Goal: Task Accomplishment & Management: Complete application form

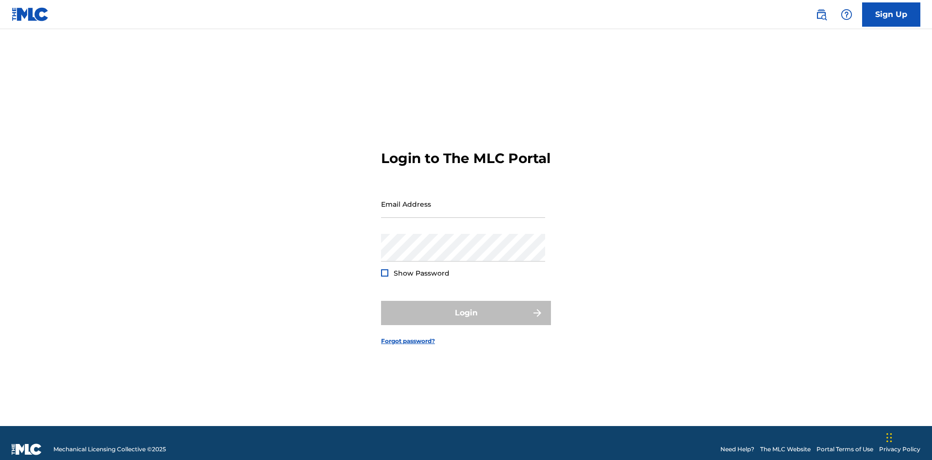
scroll to position [13, 0]
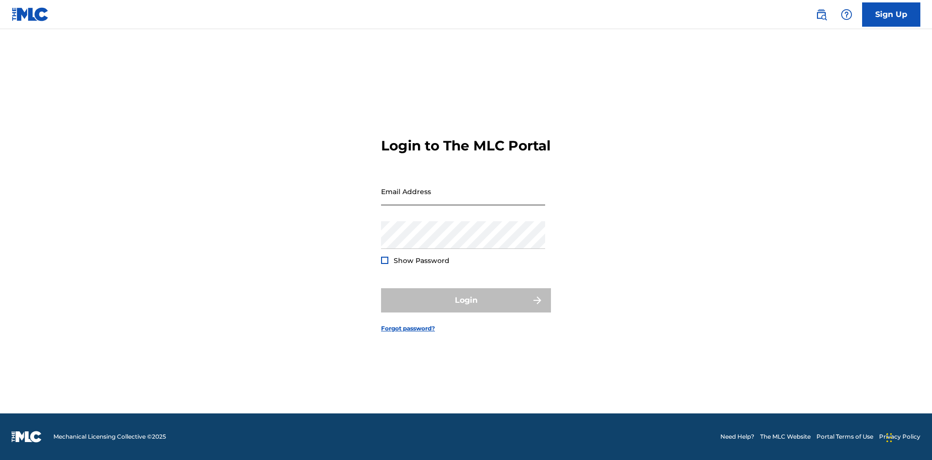
click at [463, 200] on input "Email Address" at bounding box center [463, 192] width 164 height 28
type input "[EMAIL_ADDRESS][DOMAIN_NAME]"
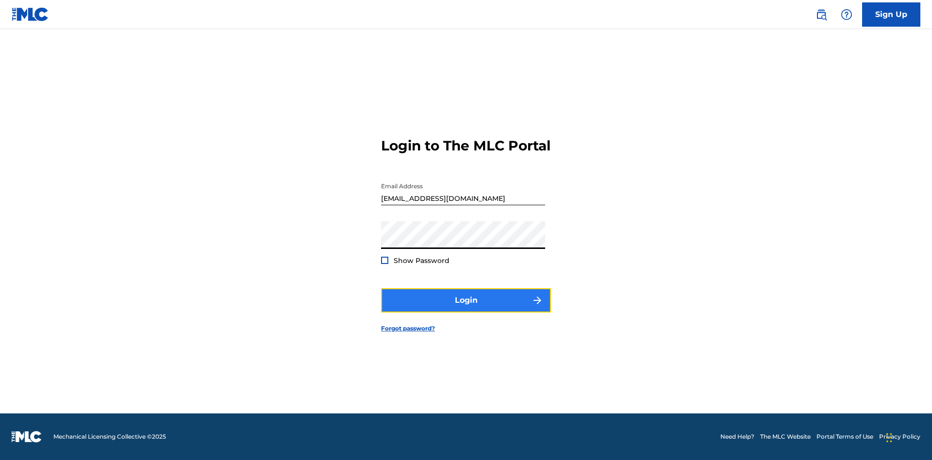
click at [466, 309] on button "Login" at bounding box center [466, 300] width 170 height 24
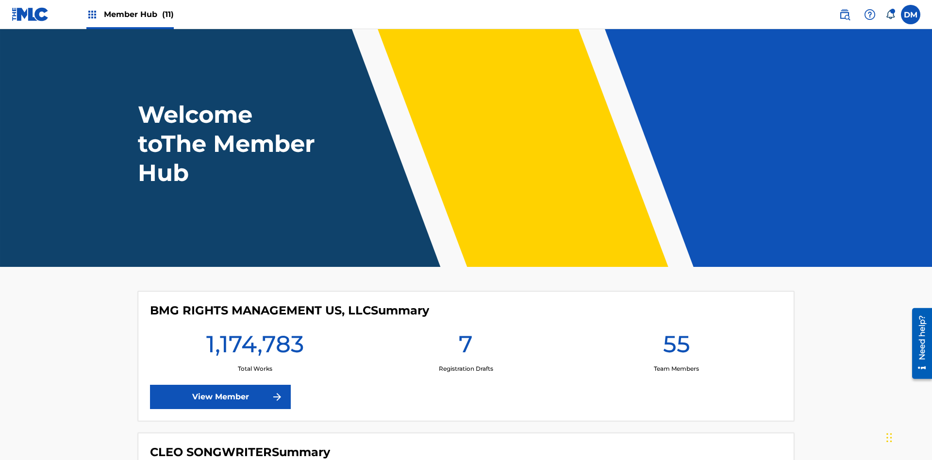
click at [138, 14] on span "Member Hub (11)" at bounding box center [139, 14] width 70 height 11
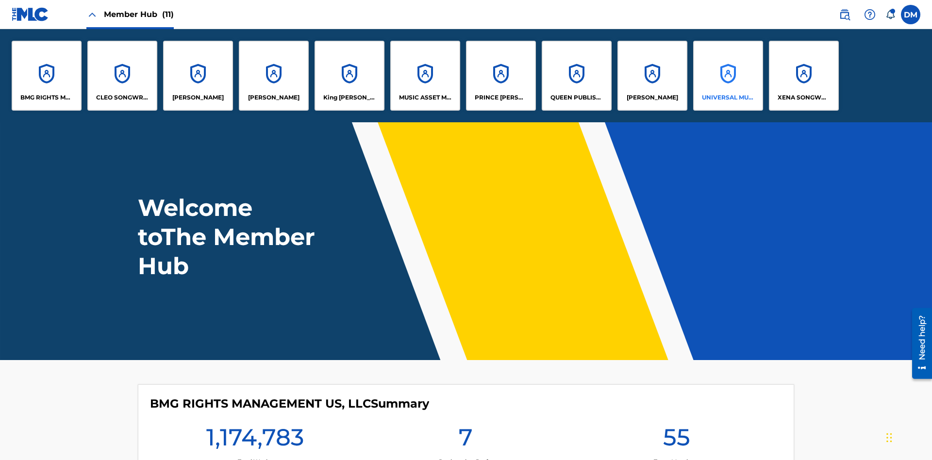
click at [728, 98] on p "UNIVERSAL MUSIC PUB GROUP" at bounding box center [728, 97] width 53 height 9
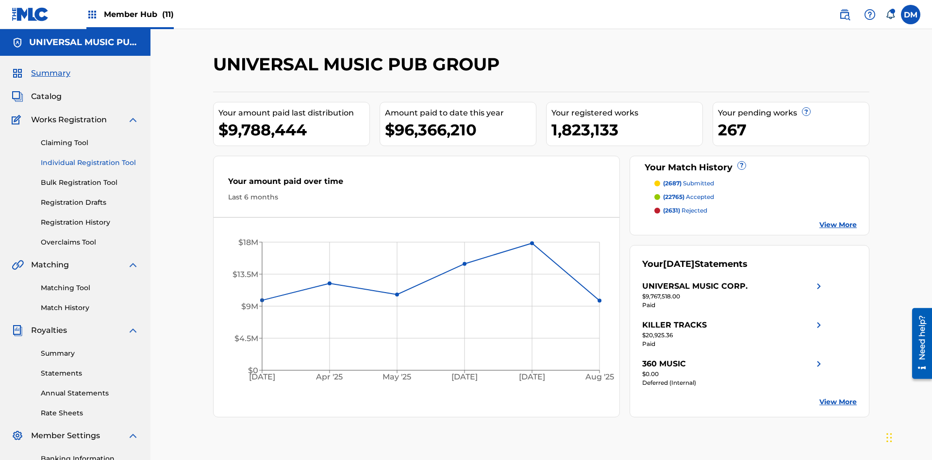
click at [90, 158] on link "Individual Registration Tool" at bounding box center [90, 163] width 98 height 10
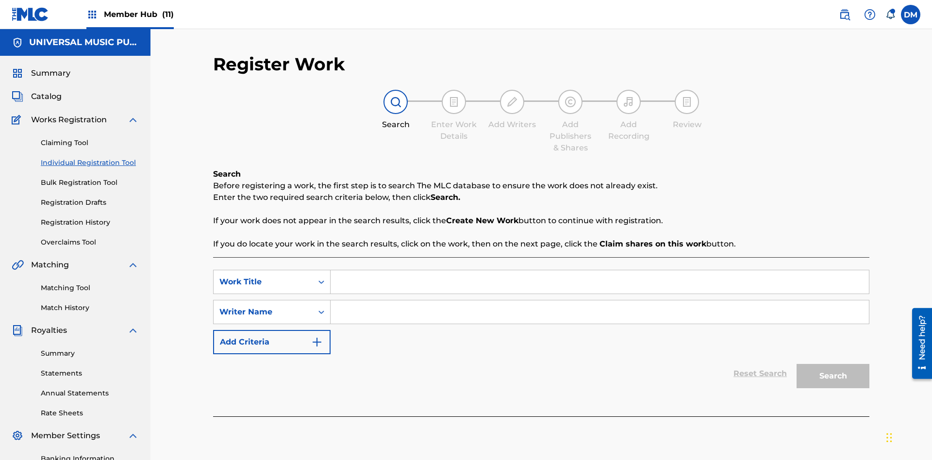
click at [600, 271] on input "Search Form" at bounding box center [600, 282] width 539 height 23
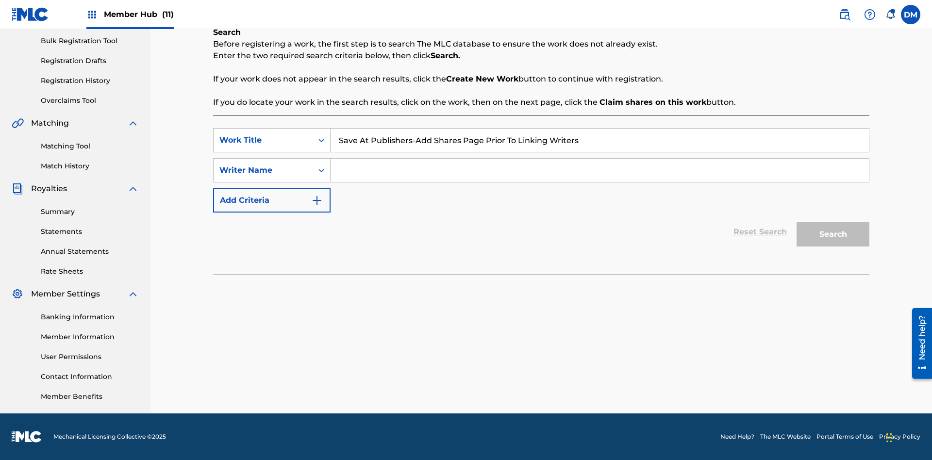
type input "Save At Publishers-Add Shares Page Prior To Linking Writers"
click at [600, 170] on input "Search Form" at bounding box center [600, 170] width 539 height 23
type input "QWERTYUIOP"
click at [833, 235] on button "Search" at bounding box center [833, 234] width 73 height 24
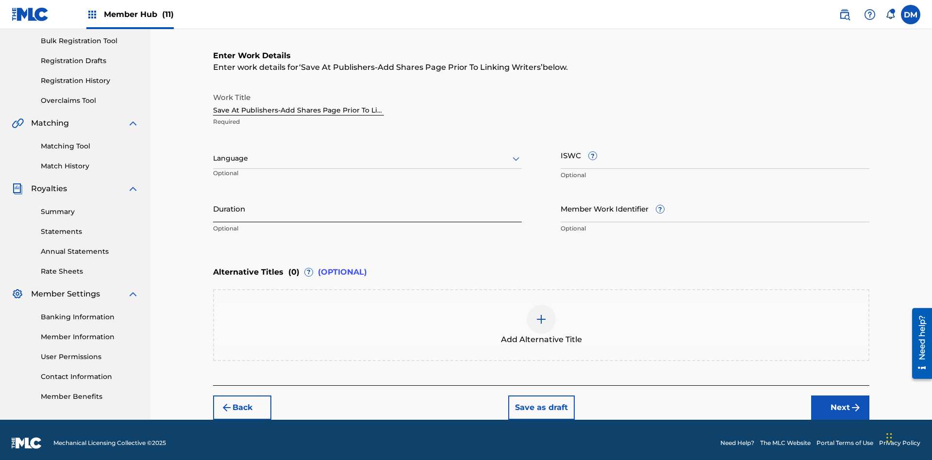
click at [368, 202] on input "Duration" at bounding box center [367, 209] width 309 height 28
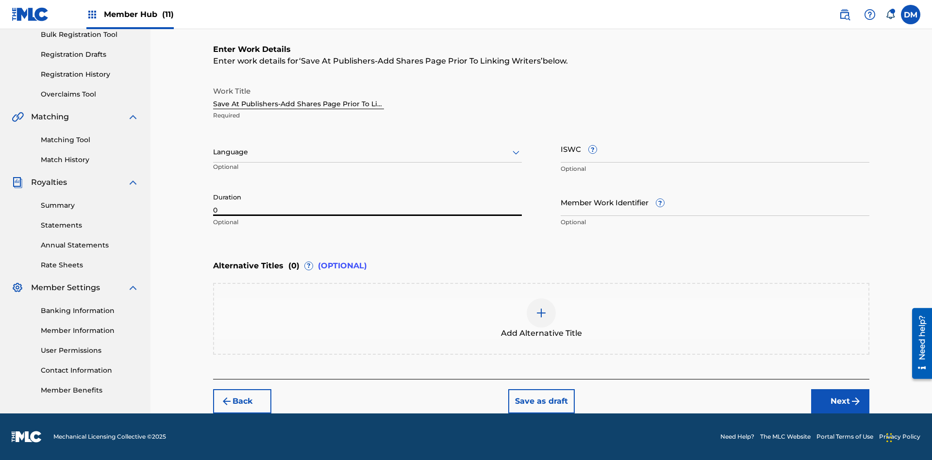
click at [368, 202] on input "0" at bounding box center [367, 202] width 309 height 28
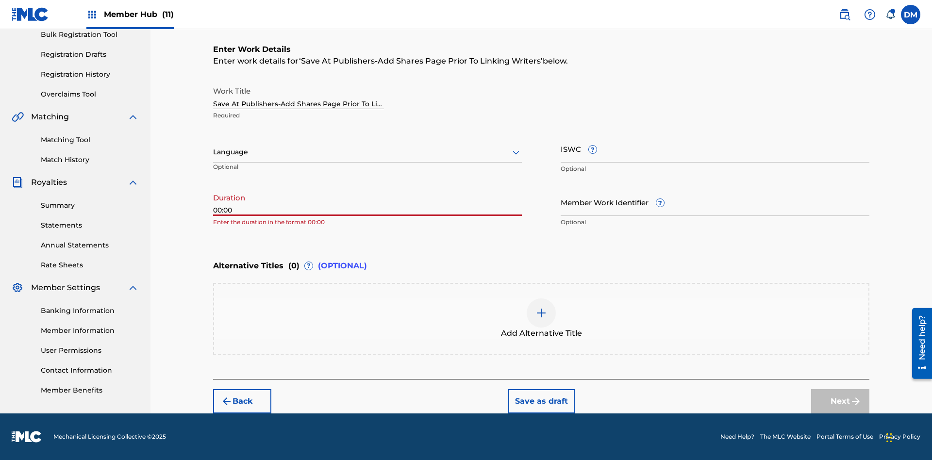
type input "00:00"
click at [516, 152] on icon at bounding box center [516, 153] width 12 height 12
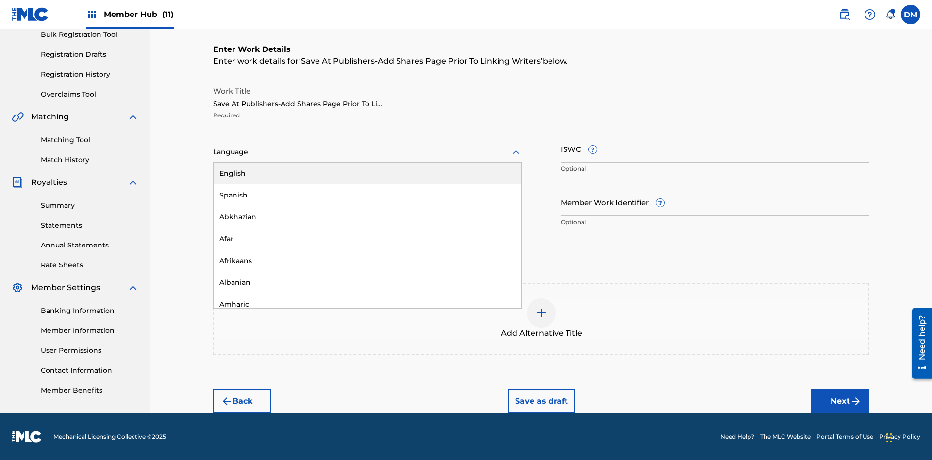
click at [368, 239] on div "Afar" at bounding box center [368, 239] width 308 height 22
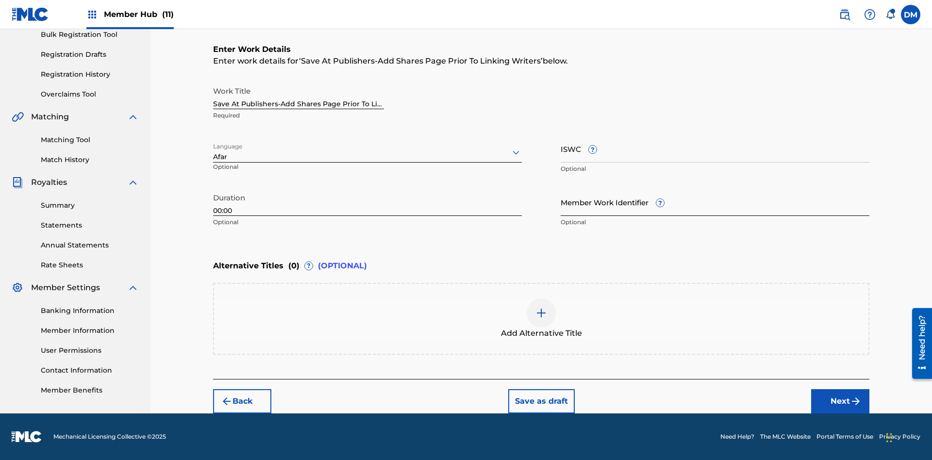
click at [715, 202] on input "Member Work Identifier ?" at bounding box center [715, 202] width 309 height 28
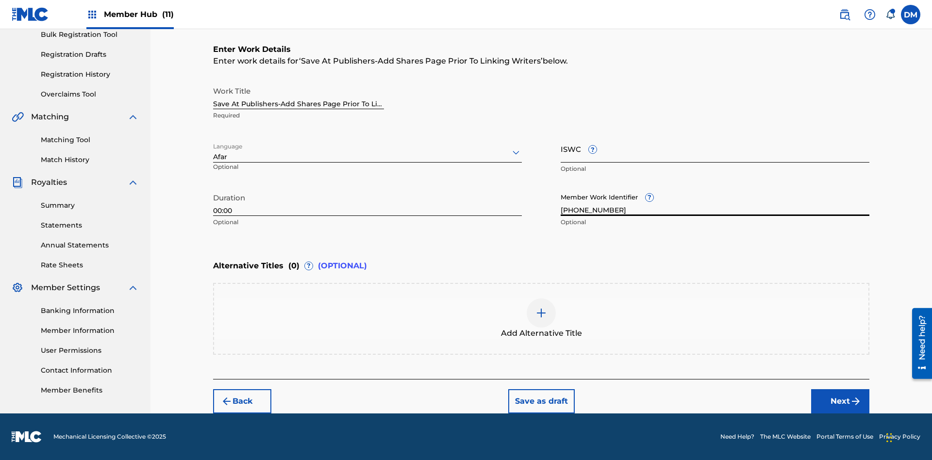
type input "[PHONE_NUMBER]"
click at [715, 149] on input "ISWC ?" at bounding box center [715, 149] width 309 height 28
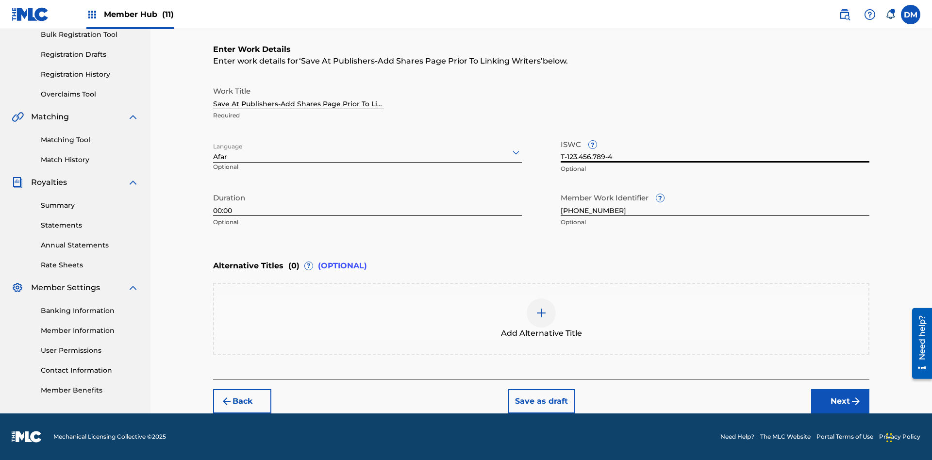
type input "T-123.456.789-4"
click at [542, 319] on img at bounding box center [542, 313] width 12 height 12
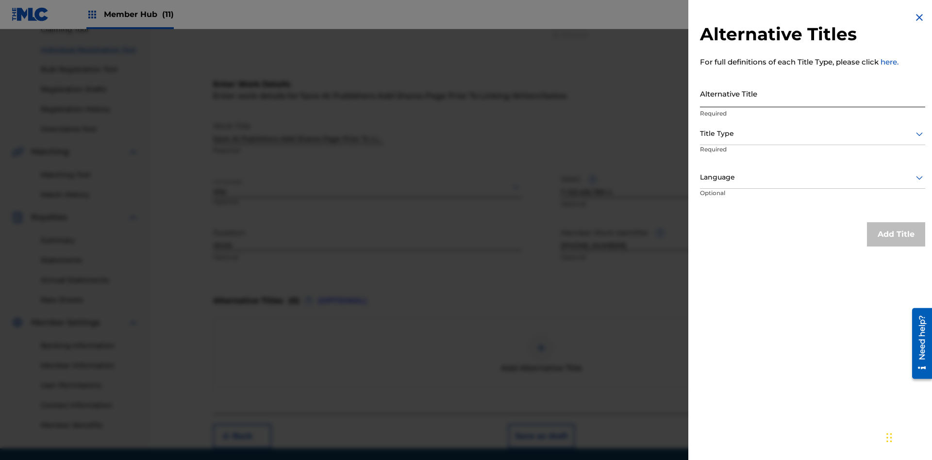
click at [813, 93] on input "Alternative Title" at bounding box center [812, 94] width 225 height 28
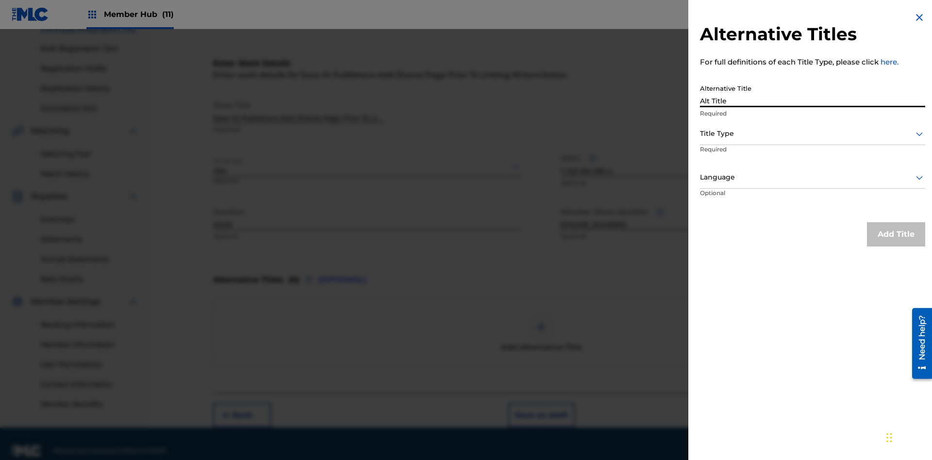
type input "Alt Title"
click at [813, 134] on div at bounding box center [812, 134] width 225 height 12
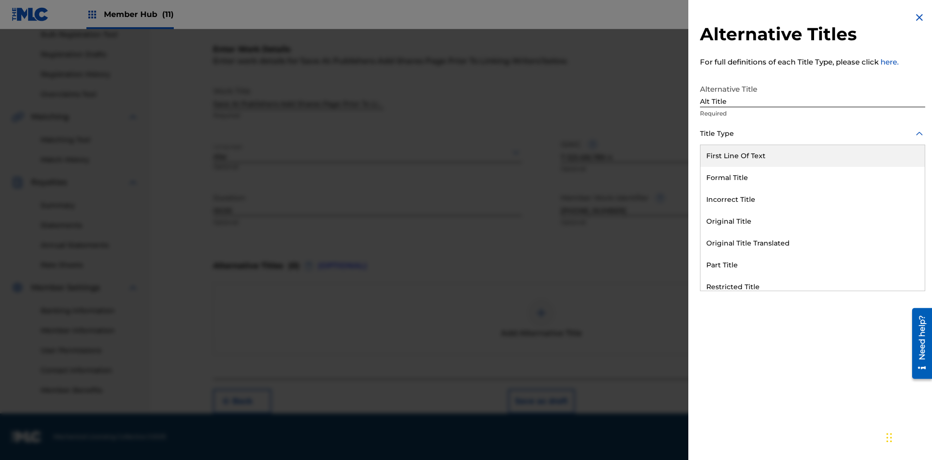
click at [813, 221] on div "Original Title" at bounding box center [813, 222] width 224 height 22
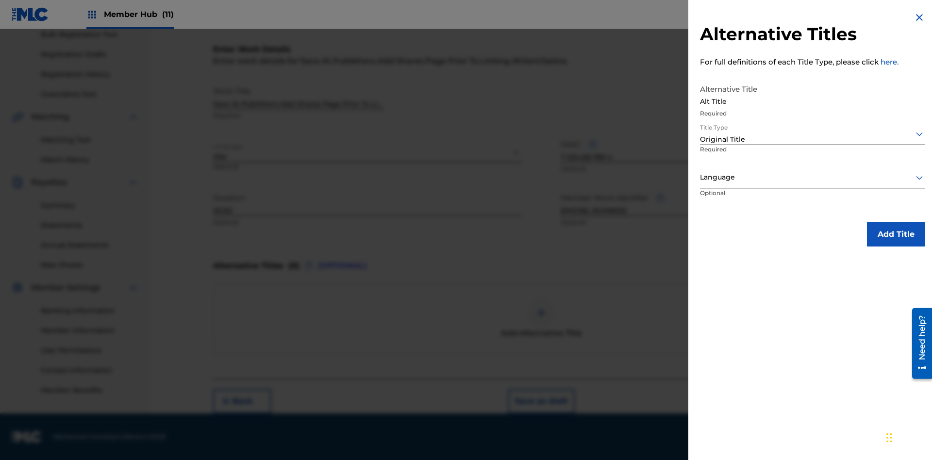
click at [813, 177] on div at bounding box center [812, 177] width 225 height 12
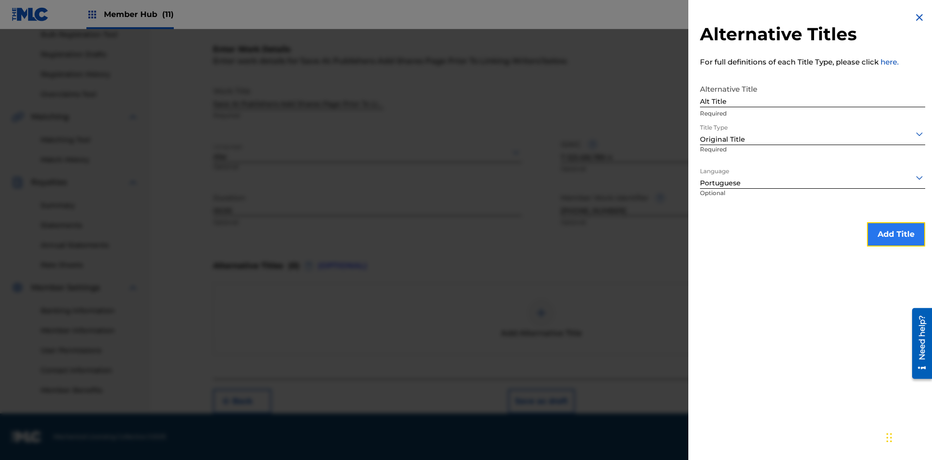
click at [897, 234] on button "Add Title" at bounding box center [896, 234] width 58 height 24
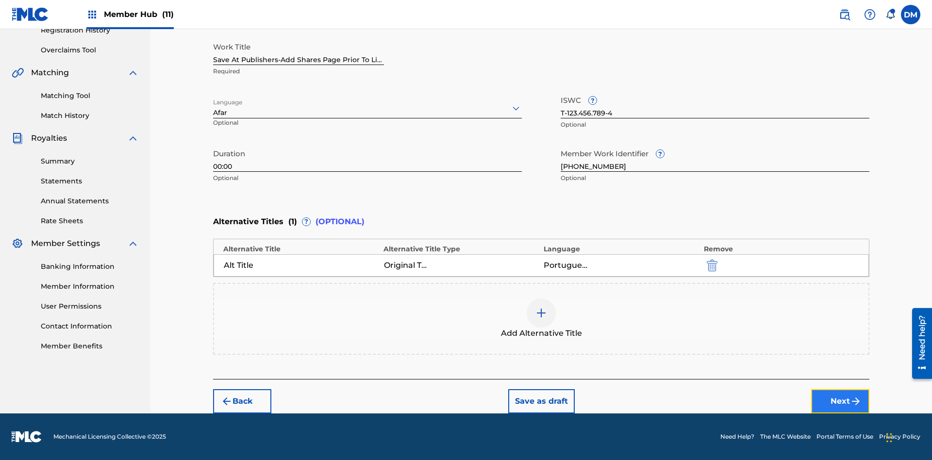
click at [841, 402] on button "Next" at bounding box center [841, 401] width 58 height 24
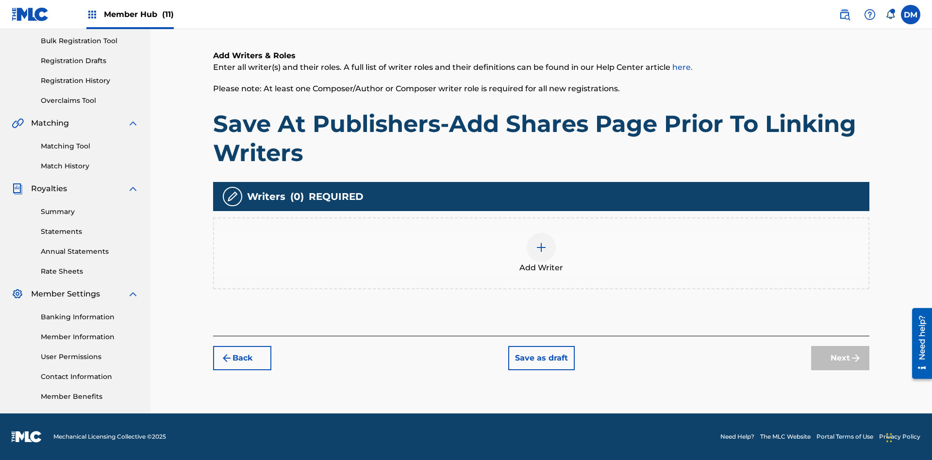
scroll to position [142, 0]
click at [542, 253] on img at bounding box center [542, 248] width 12 height 12
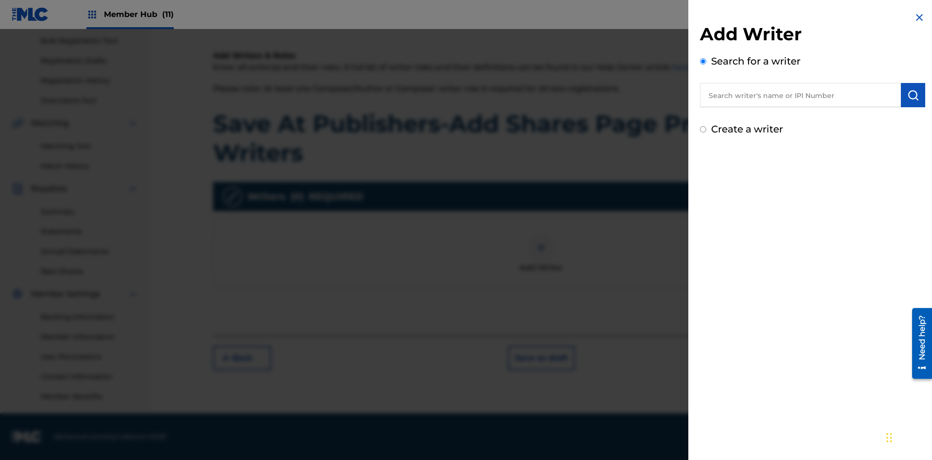
click at [801, 95] on input "text" at bounding box center [800, 95] width 201 height 24
type input "[PERSON_NAME]"
click at [914, 95] on img "submit" at bounding box center [914, 95] width 12 height 12
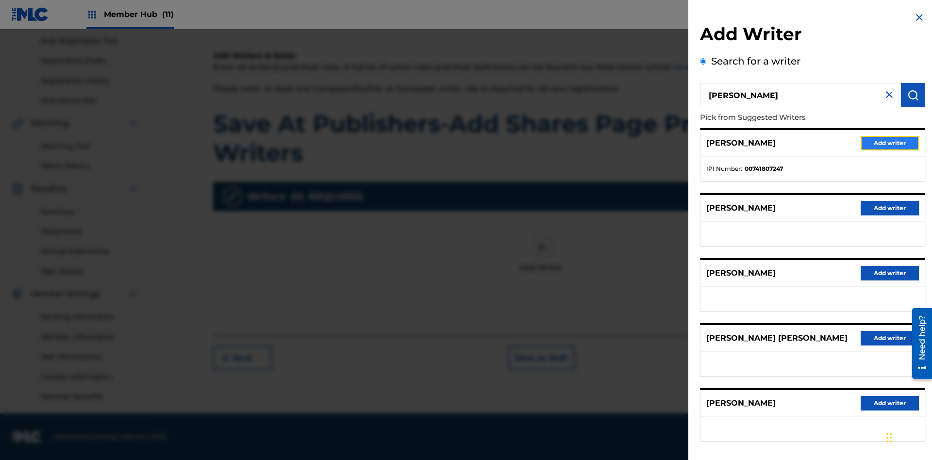
click at [890, 143] on button "Add writer" at bounding box center [890, 143] width 58 height 15
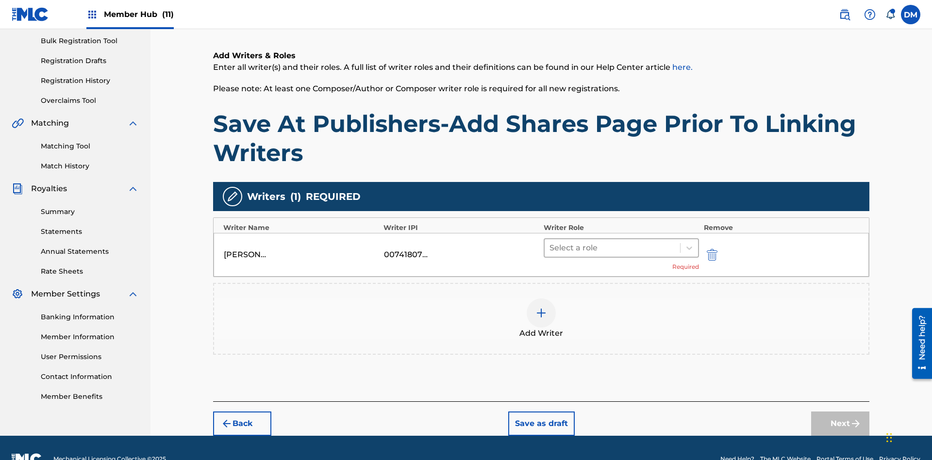
click at [551, 242] on input "text" at bounding box center [551, 248] width 2 height 12
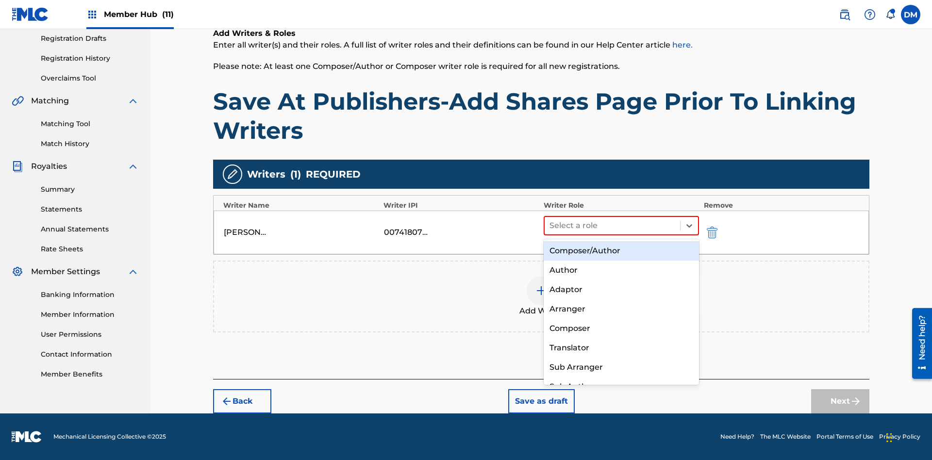
click at [621, 328] on div "Composer" at bounding box center [621, 328] width 155 height 19
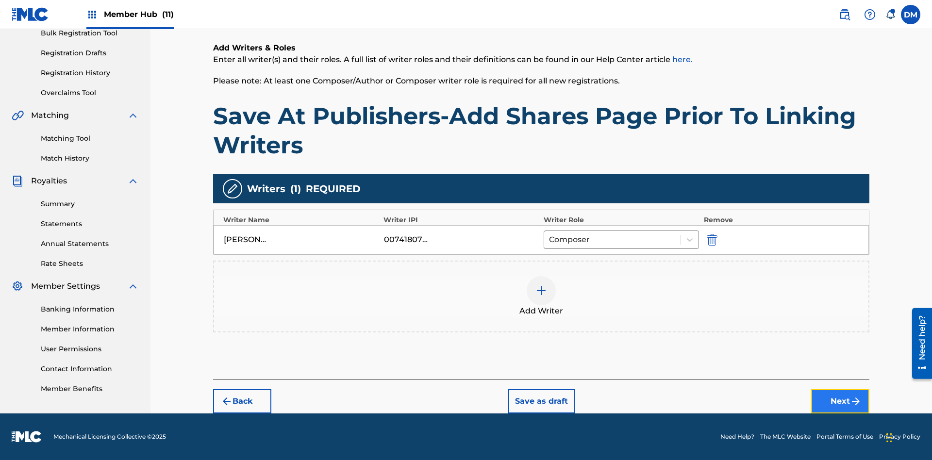
click at [841, 402] on button "Next" at bounding box center [841, 401] width 58 height 24
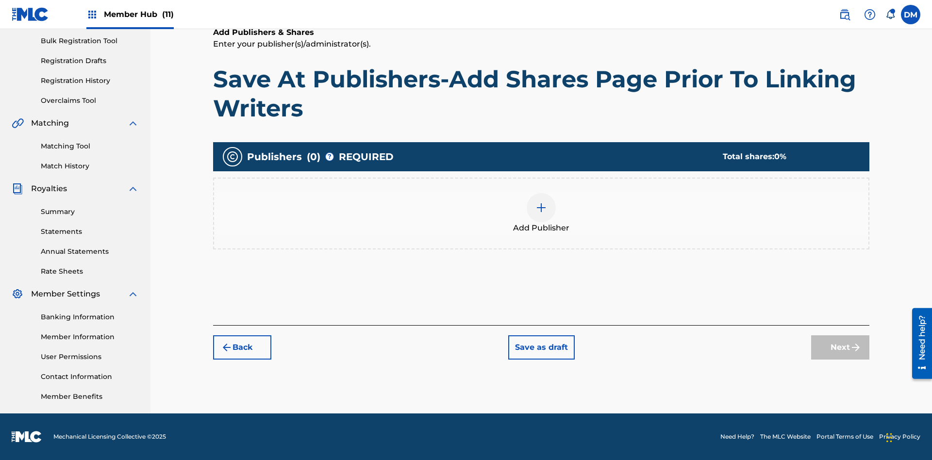
click at [542, 207] on img at bounding box center [542, 208] width 12 height 12
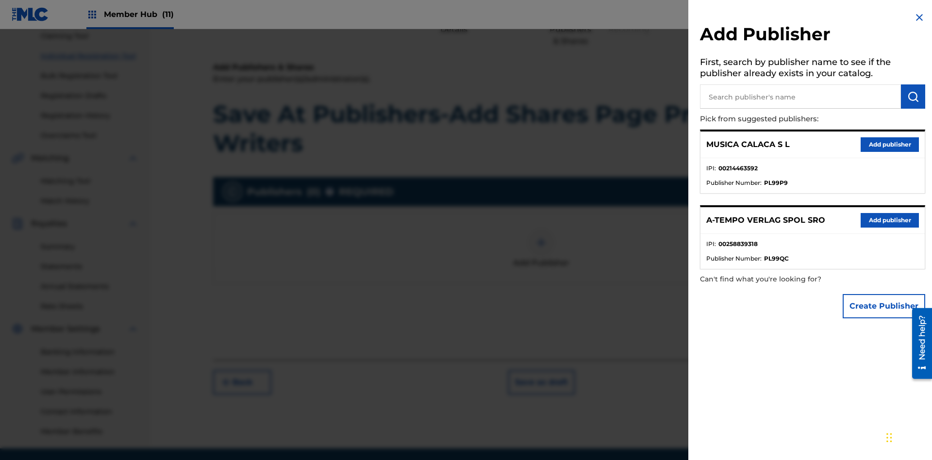
click at [801, 97] on input "text" at bounding box center [800, 97] width 201 height 24
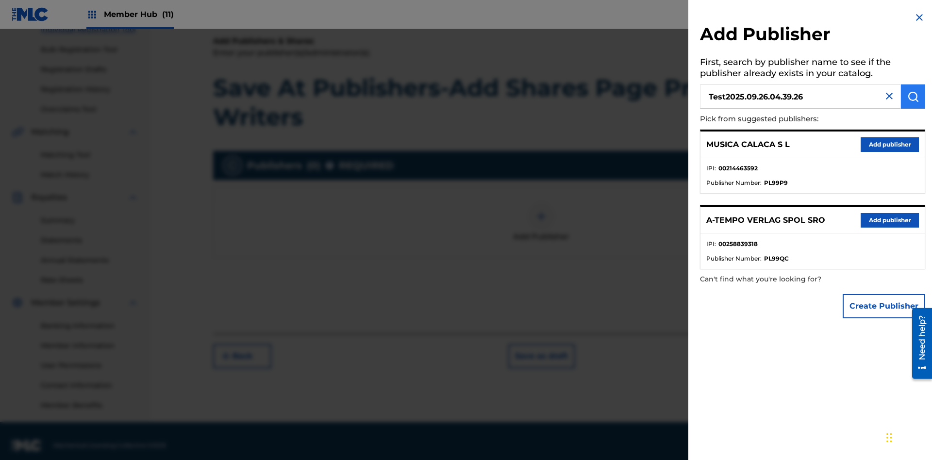
type input "Test2025.09.26.04.39.26"
click at [914, 97] on img "submit" at bounding box center [914, 97] width 12 height 12
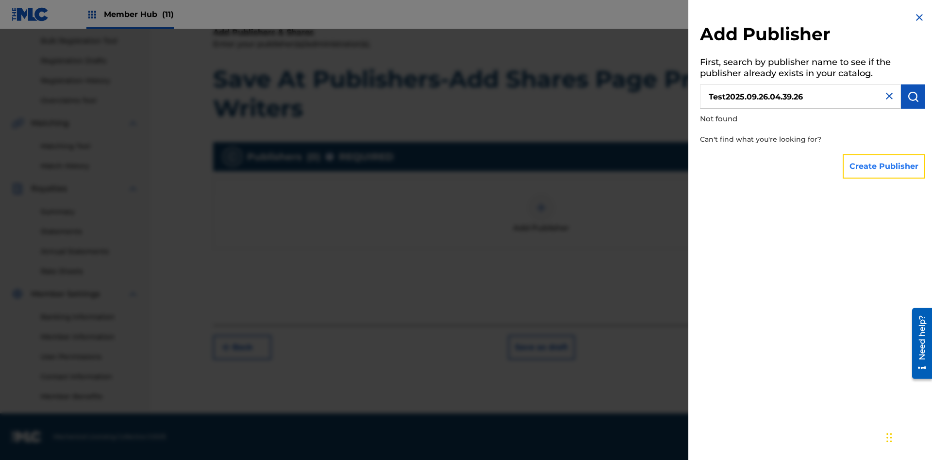
click at [885, 166] on button "Create Publisher" at bounding box center [884, 166] width 83 height 24
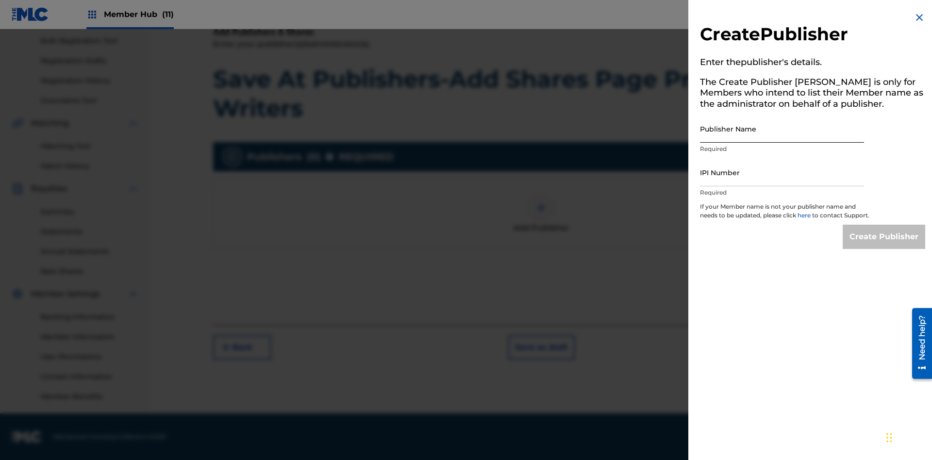
click at [782, 129] on input "Publisher Name" at bounding box center [782, 129] width 164 height 28
type input "Test2025.09.26.04.39.29"
click at [782, 172] on input "IPI Number" at bounding box center [782, 173] width 164 height 28
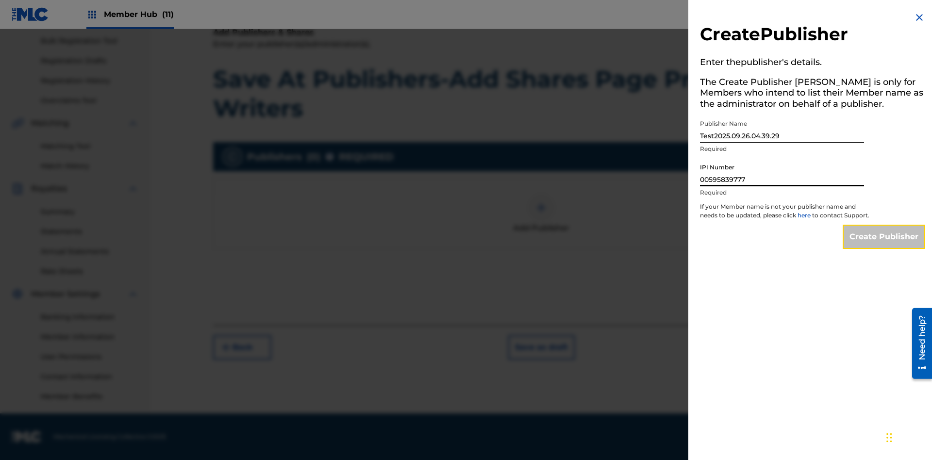
click at [885, 246] on input "Create Publisher" at bounding box center [884, 237] width 83 height 24
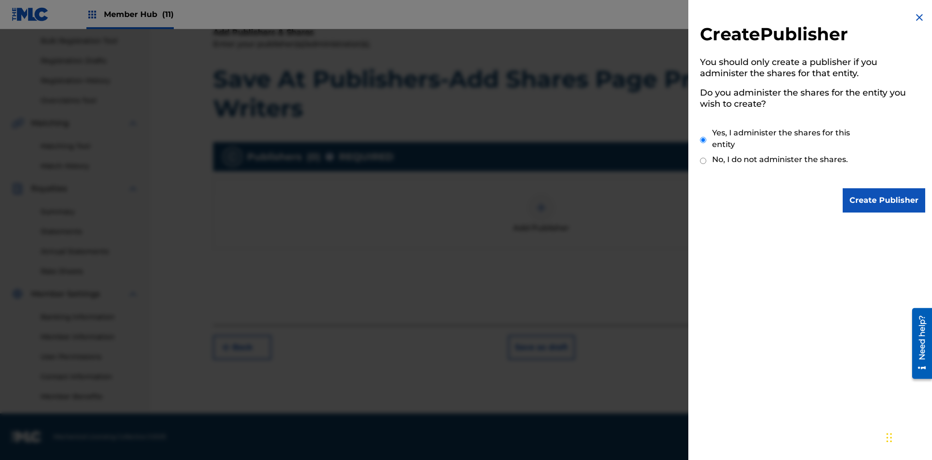
click at [704, 140] on input "Yes, I administer the shares for this entity" at bounding box center [703, 140] width 6 height 21
click at [885, 201] on input "Create Publisher" at bounding box center [884, 200] width 83 height 24
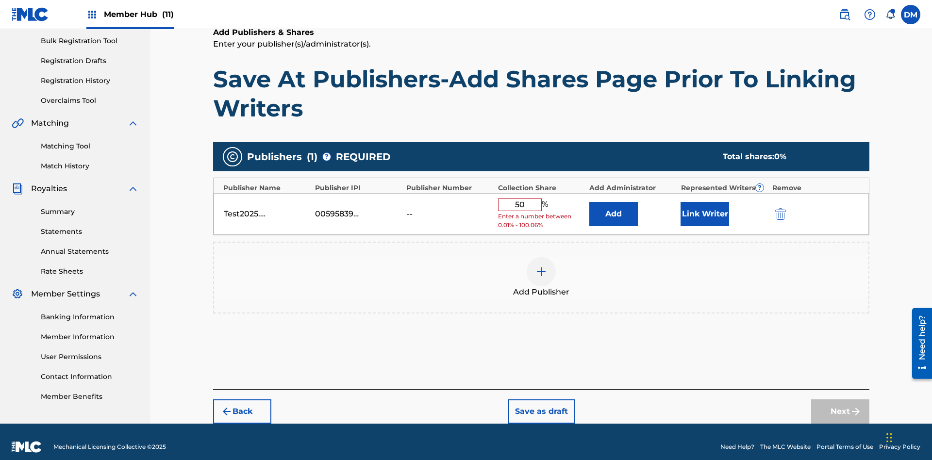
scroll to position [145, 0]
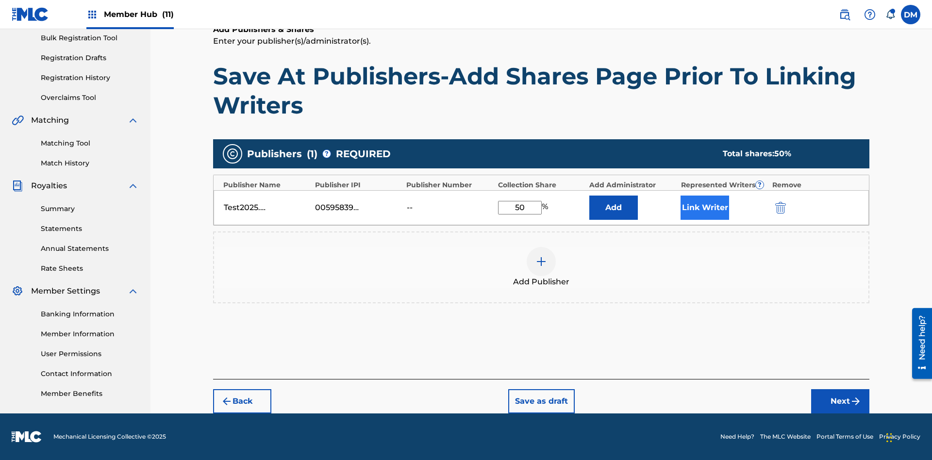
type input "50"
click at [705, 207] on button "Link Writer" at bounding box center [705, 208] width 49 height 24
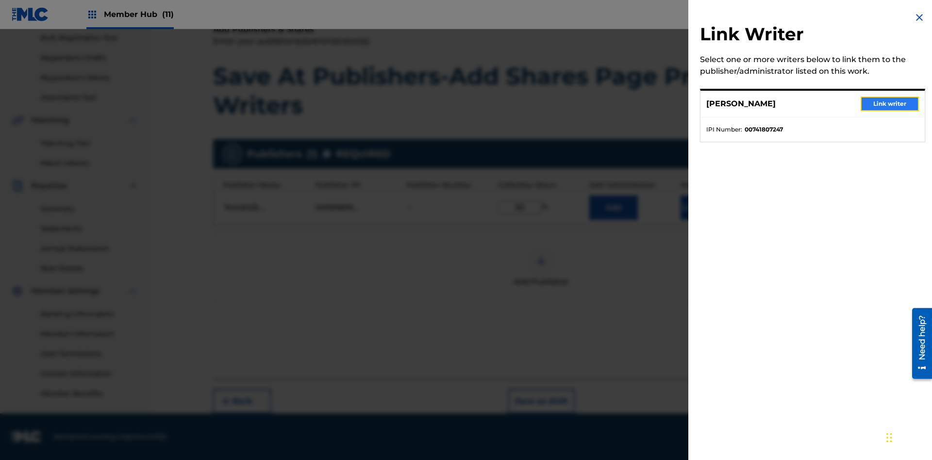
click at [890, 104] on button "Link writer" at bounding box center [890, 104] width 58 height 15
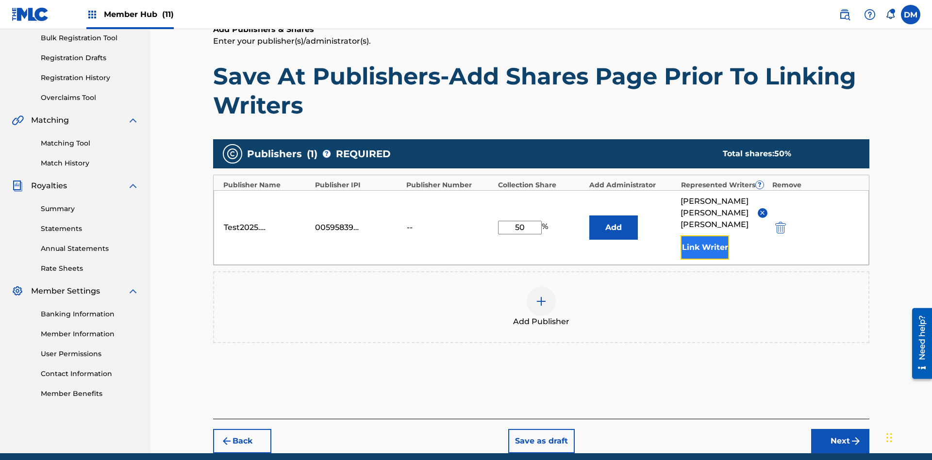
click at [705, 236] on button "Link Writer" at bounding box center [705, 248] width 49 height 24
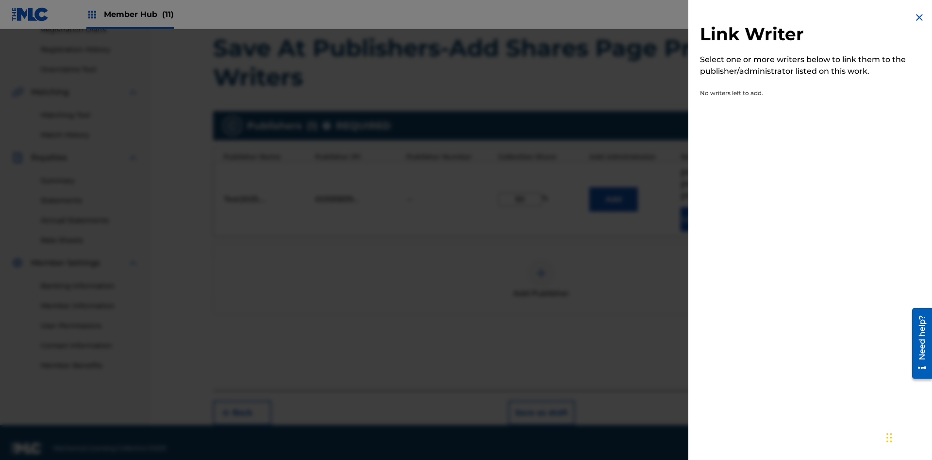
click at [920, 17] on img at bounding box center [920, 18] width 12 height 12
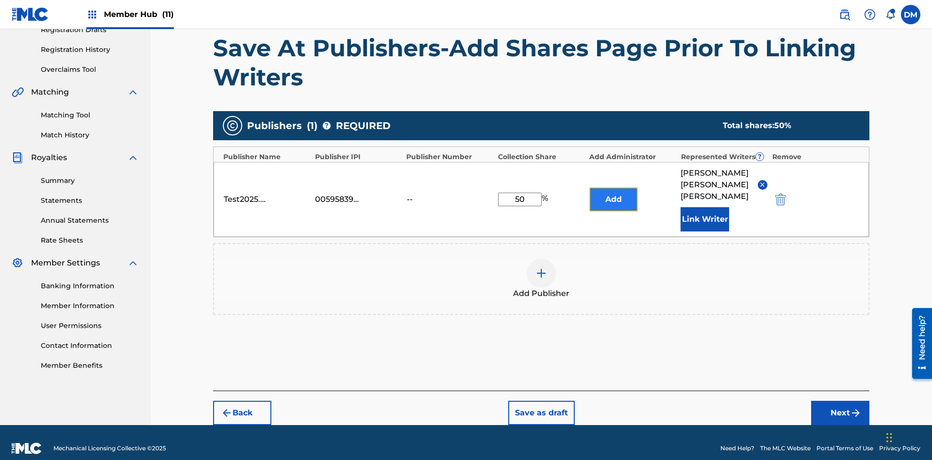
click at [614, 193] on button "Add" at bounding box center [614, 199] width 49 height 24
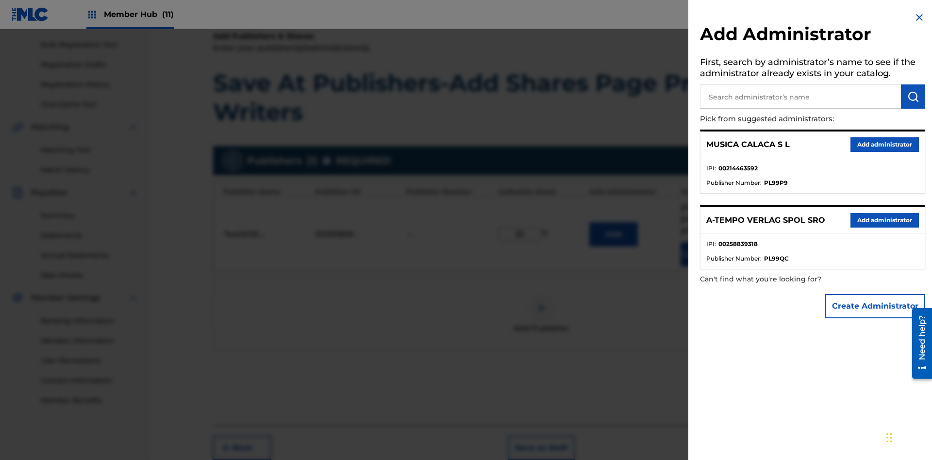
click at [801, 97] on input "text" at bounding box center [800, 97] width 201 height 24
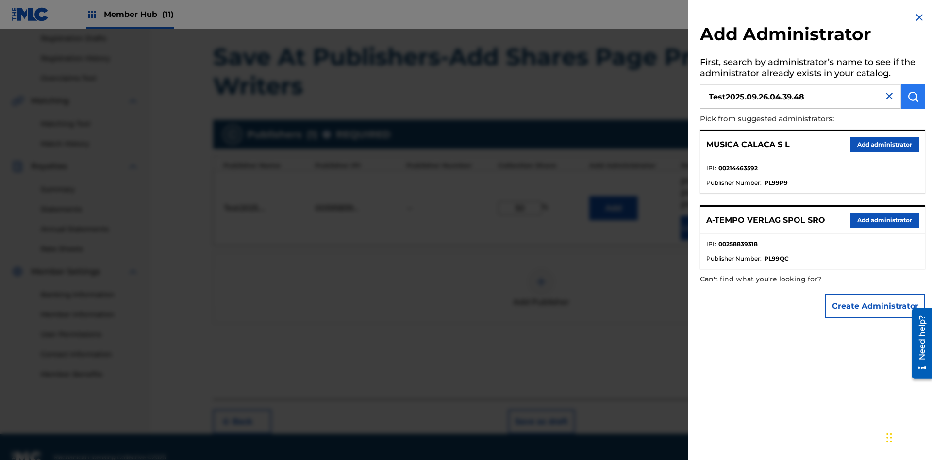
type input "Test2025.09.26.04.39.48"
click at [914, 97] on img "submit" at bounding box center [914, 97] width 12 height 12
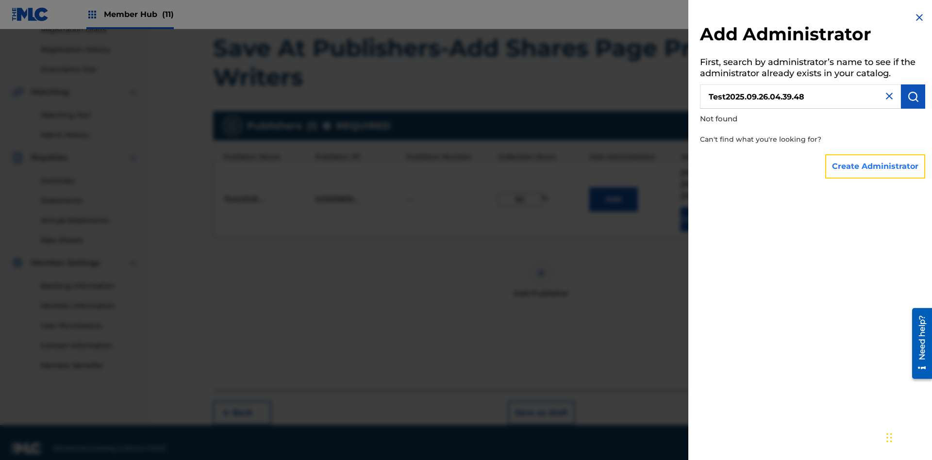
click at [876, 166] on button "Create Administrator" at bounding box center [876, 166] width 100 height 24
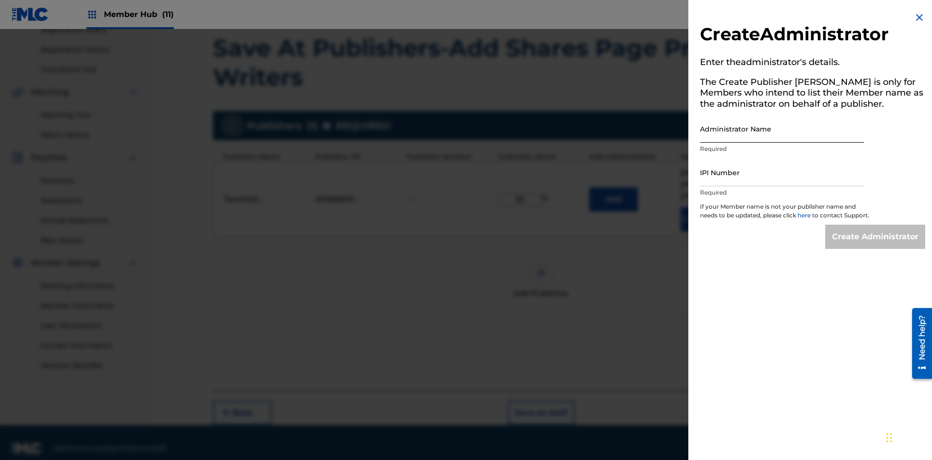
click at [782, 129] on input "Administrator Name" at bounding box center [782, 129] width 164 height 28
type input "Test2025.09.26.04.39.52"
click at [782, 172] on input "IPI Number" at bounding box center [782, 173] width 164 height 28
type input "00595839777"
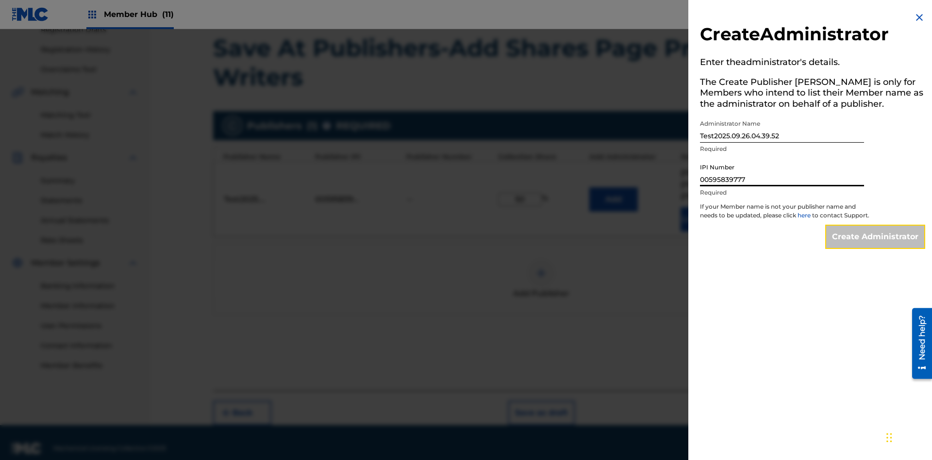
click at [876, 246] on input "Create Administrator" at bounding box center [876, 237] width 100 height 24
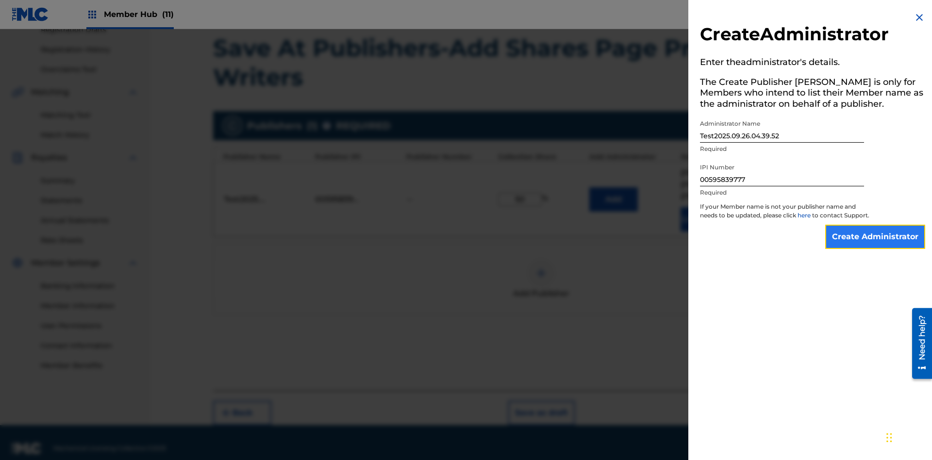
scroll to position [226, 0]
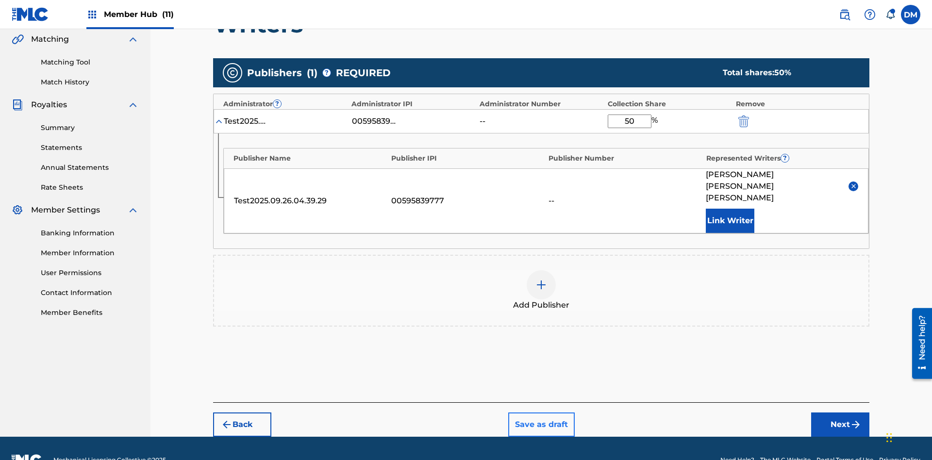
type input "50"
click at [541, 413] on button "Save as draft" at bounding box center [541, 425] width 67 height 24
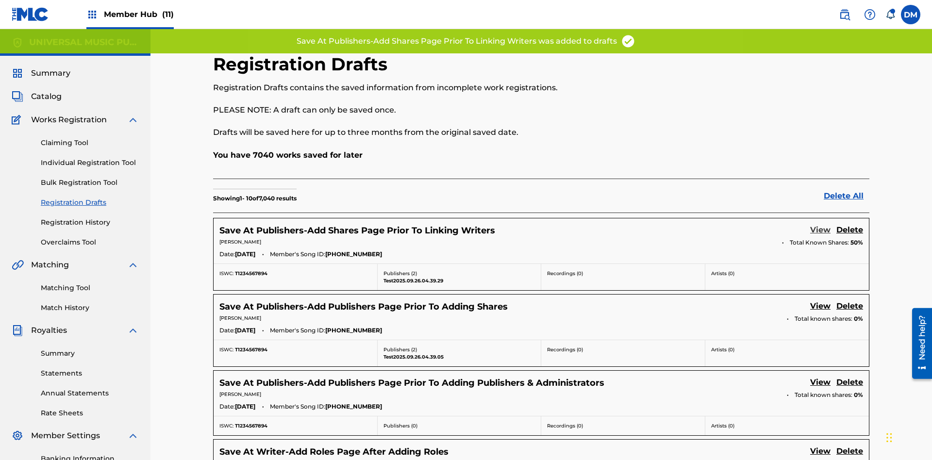
click at [821, 224] on link "View" at bounding box center [821, 230] width 20 height 13
